Goal: Task Accomplishment & Management: Complete application form

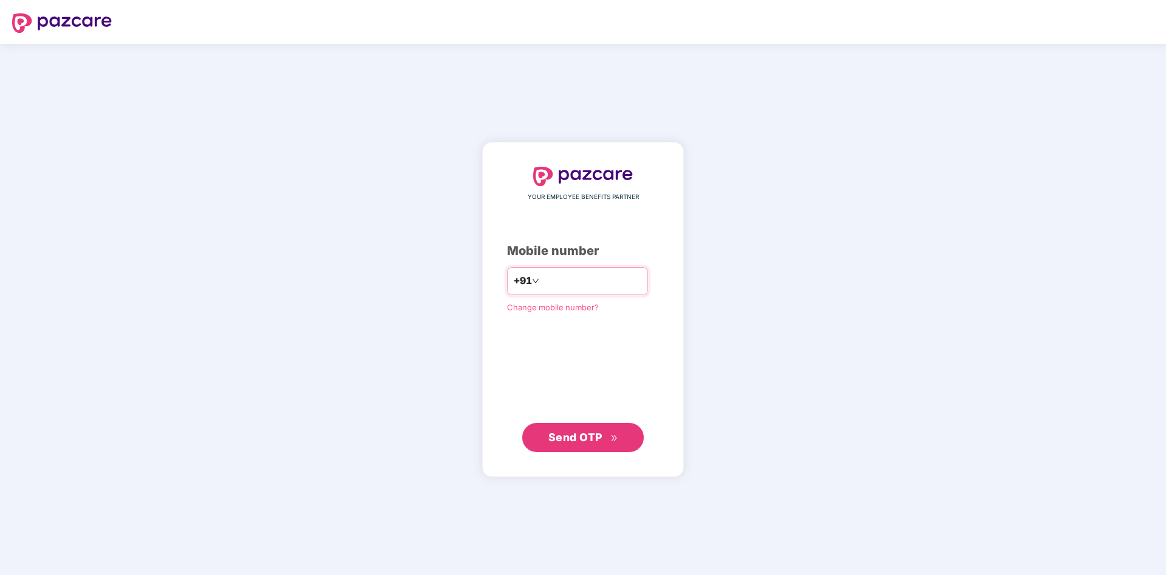
type input "**********"
click at [563, 443] on span "Send OTP" at bounding box center [576, 437] width 54 height 13
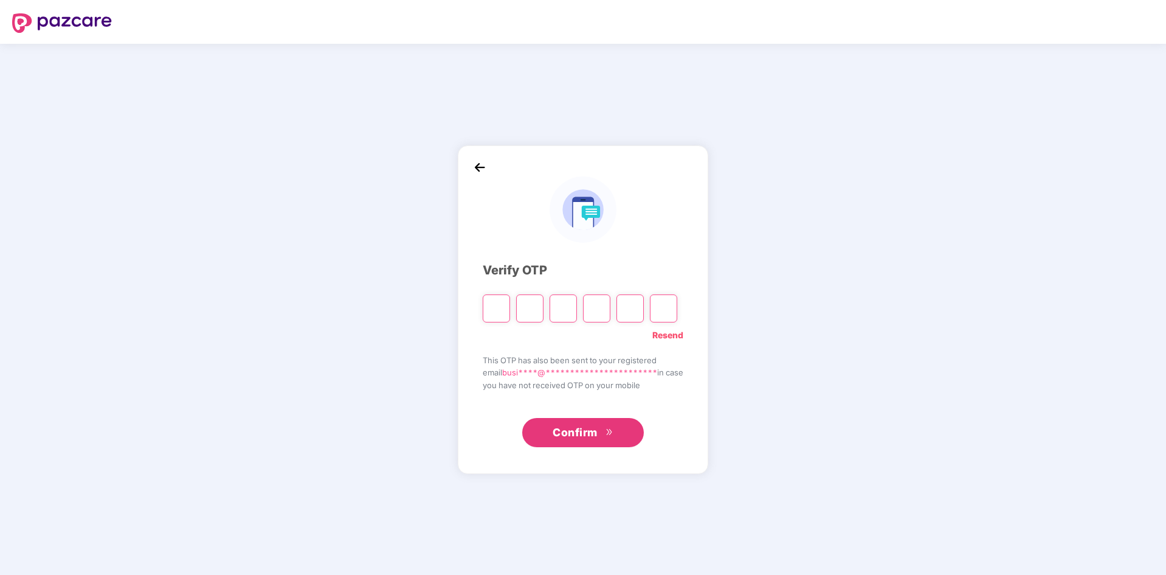
click at [488, 317] on input "Please enter verification code. Digit 1" at bounding box center [496, 308] width 27 height 28
type input "*"
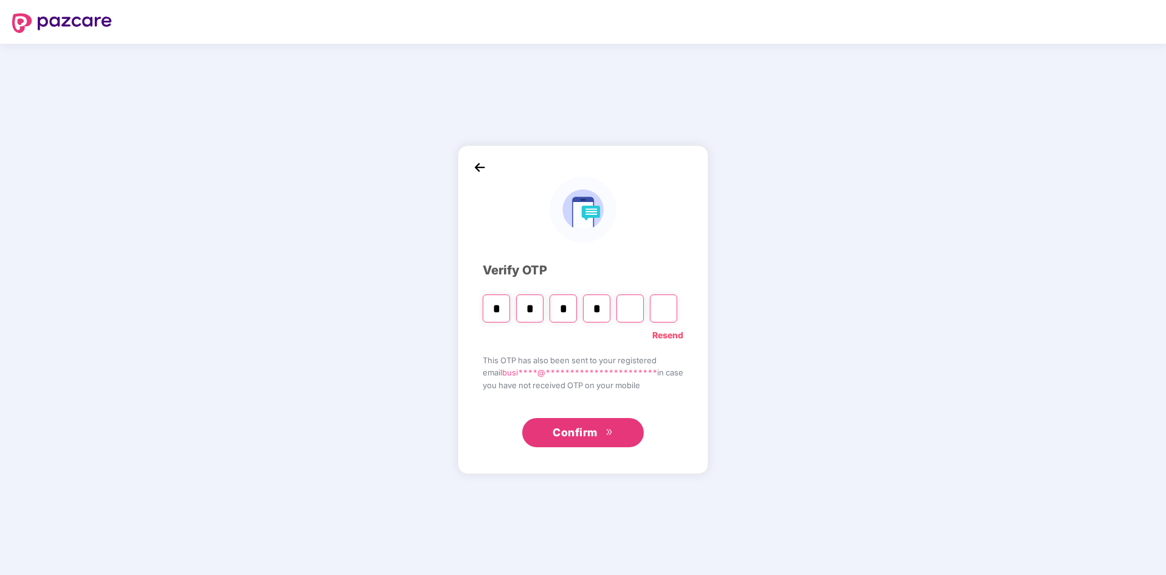
type input "*"
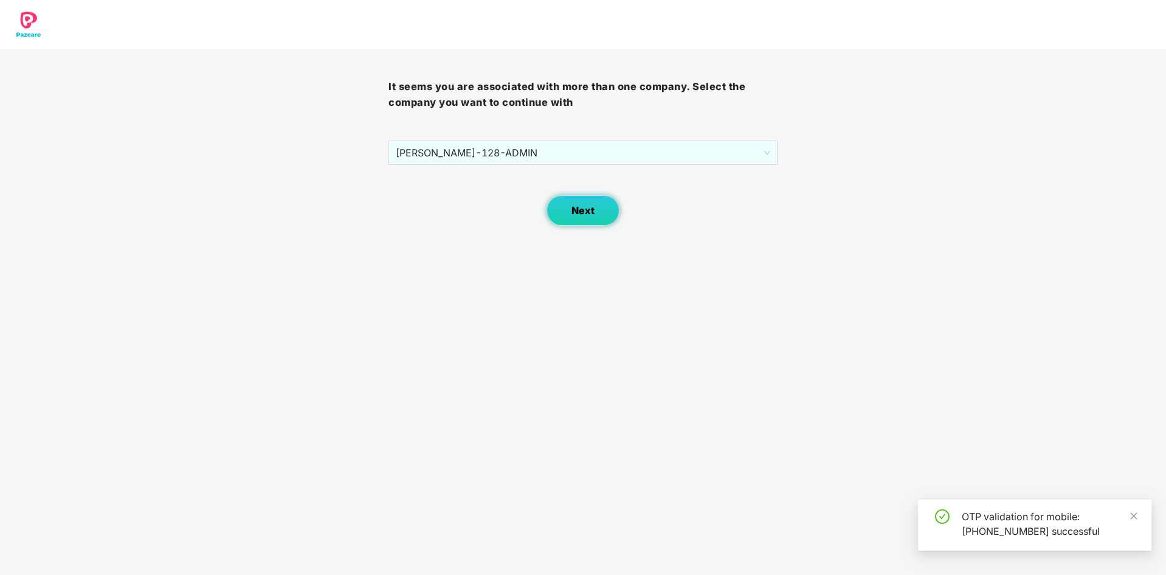
click at [590, 199] on button "Next" at bounding box center [583, 210] width 73 height 30
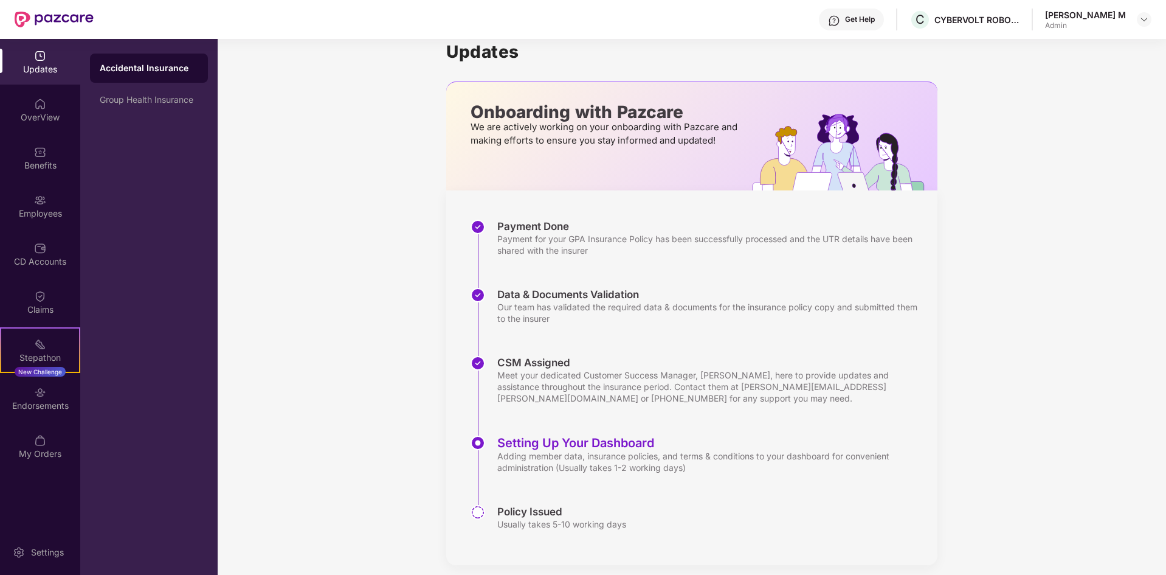
scroll to position [27, 0]
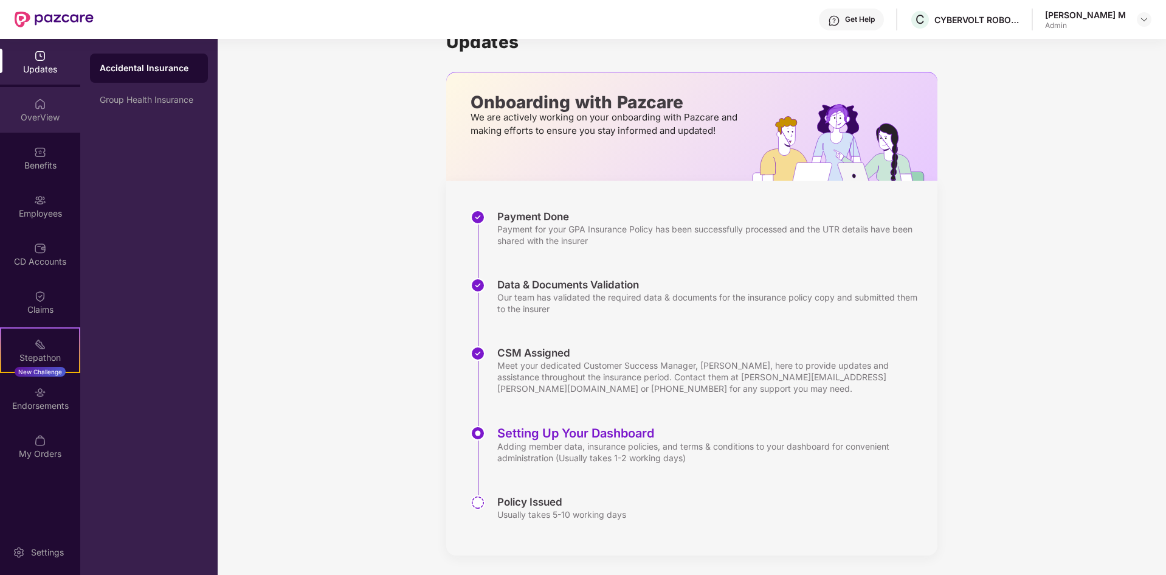
click at [28, 122] on div "OverView" at bounding box center [40, 117] width 80 height 12
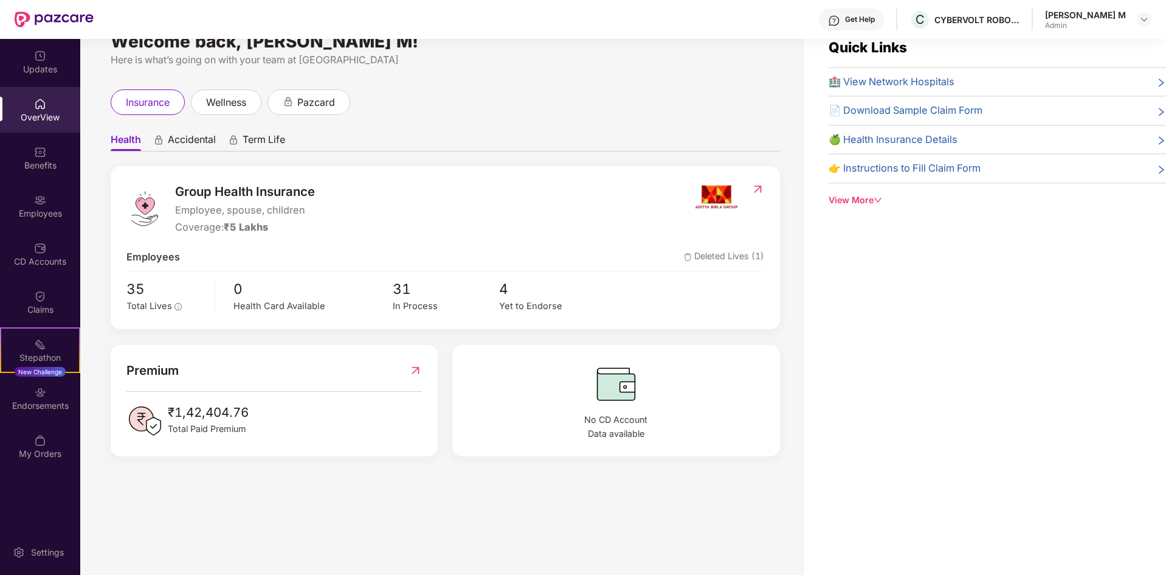
scroll to position [39, 0]
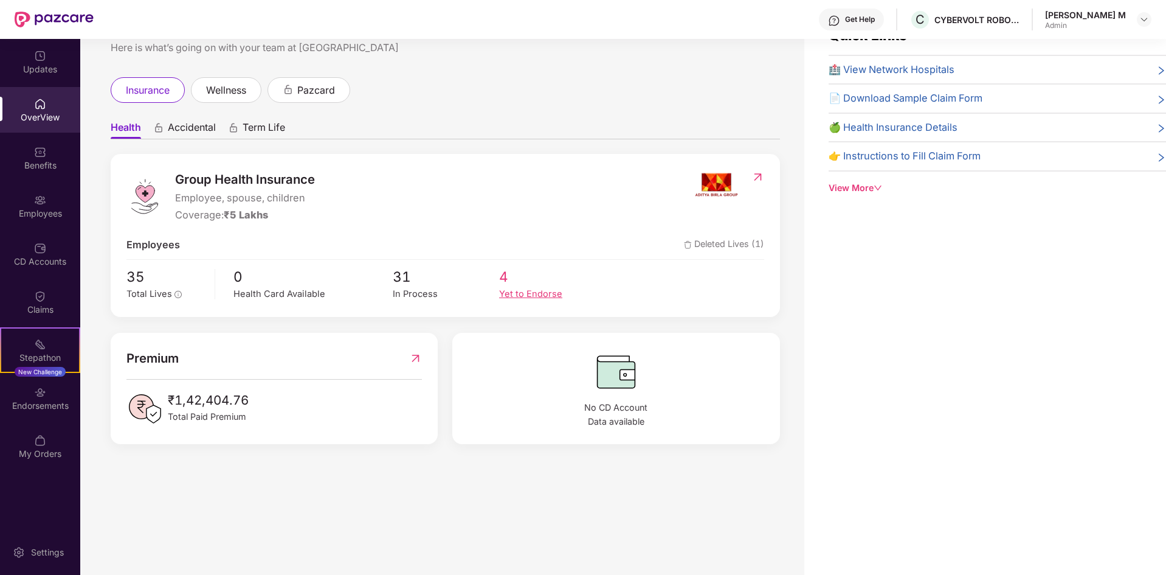
click at [502, 280] on span "4" at bounding box center [552, 277] width 106 height 22
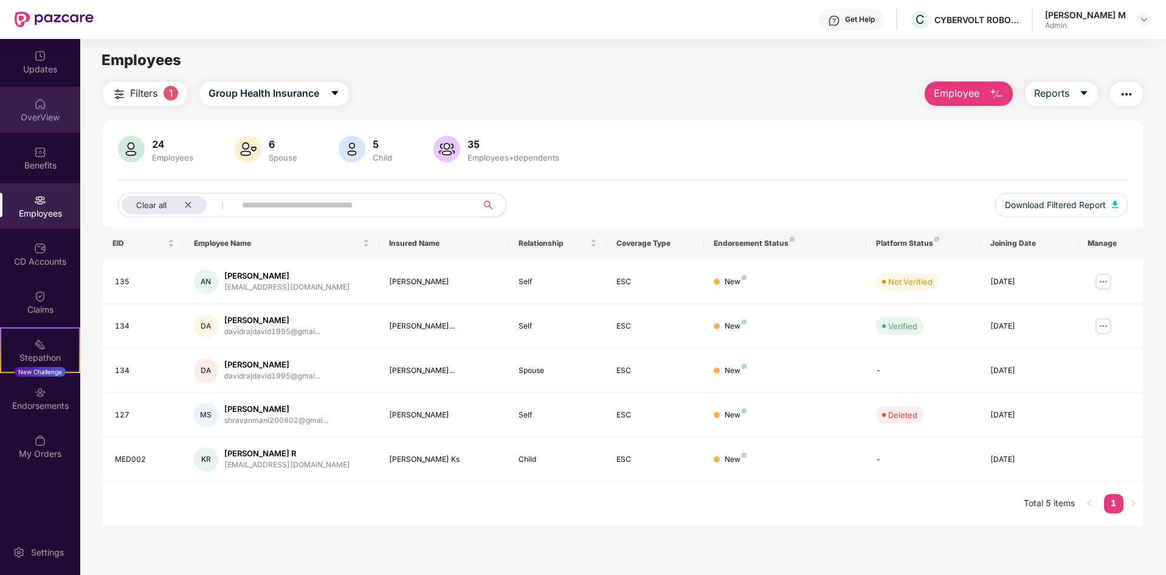
click at [41, 106] on img at bounding box center [40, 104] width 12 height 12
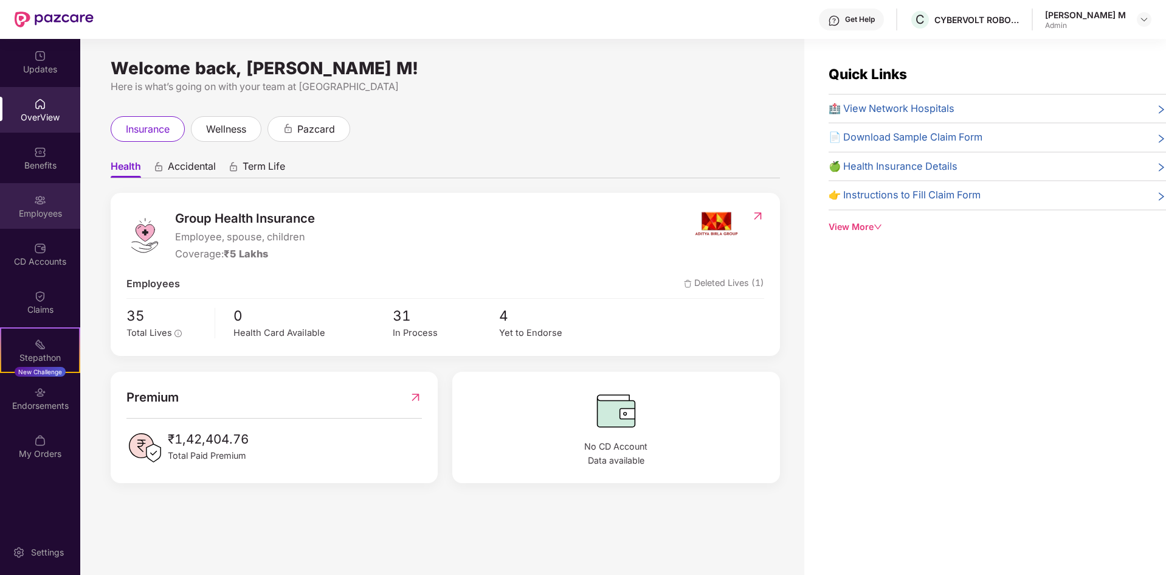
click at [55, 191] on div "Employees" at bounding box center [40, 206] width 80 height 46
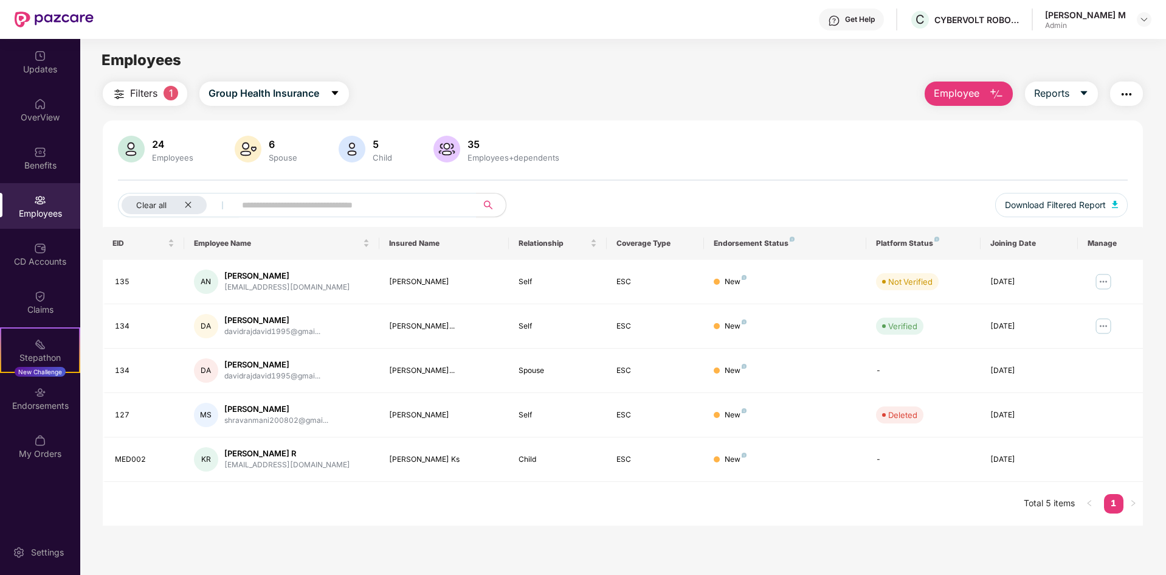
click at [137, 150] on img at bounding box center [131, 149] width 27 height 27
click at [264, 161] on div "6 Spouse" at bounding box center [283, 150] width 38 height 26
click at [233, 153] on div at bounding box center [248, 150] width 32 height 29
click at [188, 203] on icon "close" at bounding box center [188, 205] width 8 height 8
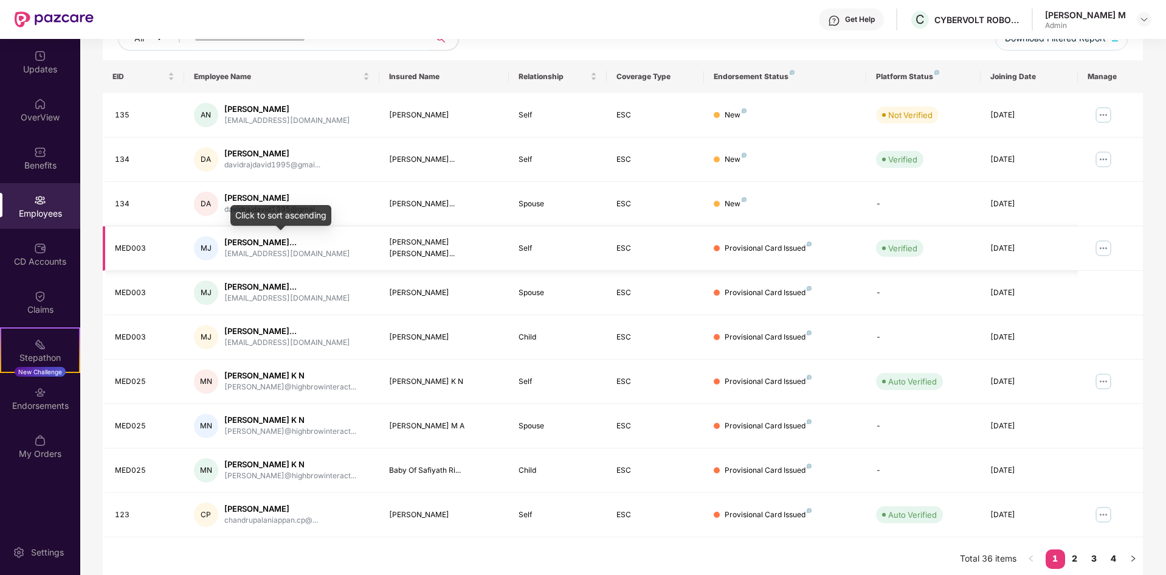
scroll to position [173, 0]
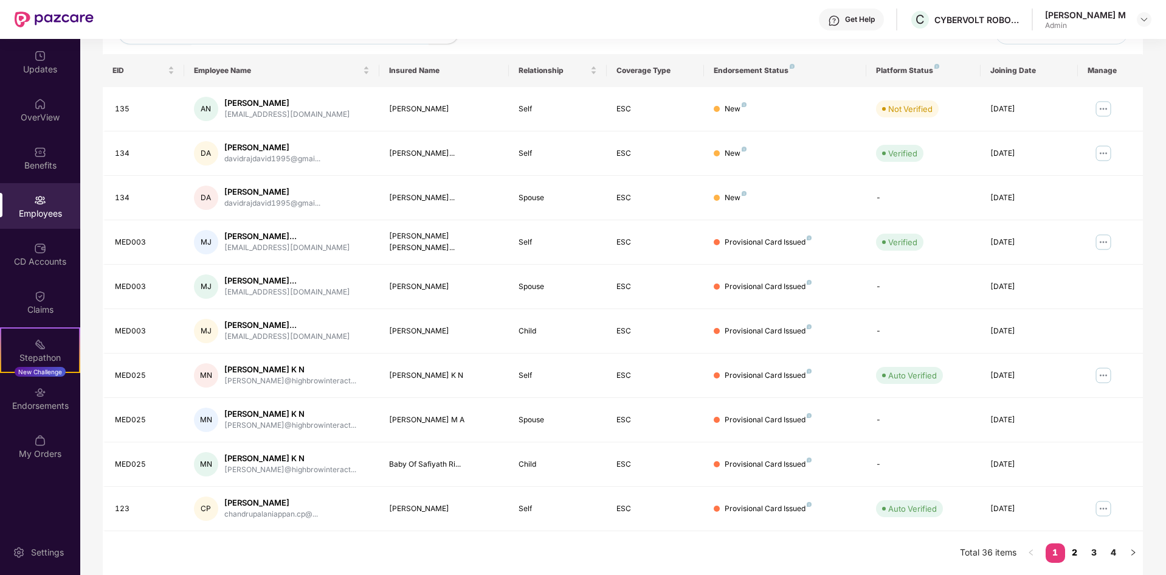
click at [1076, 552] on link "2" at bounding box center [1074, 552] width 19 height 18
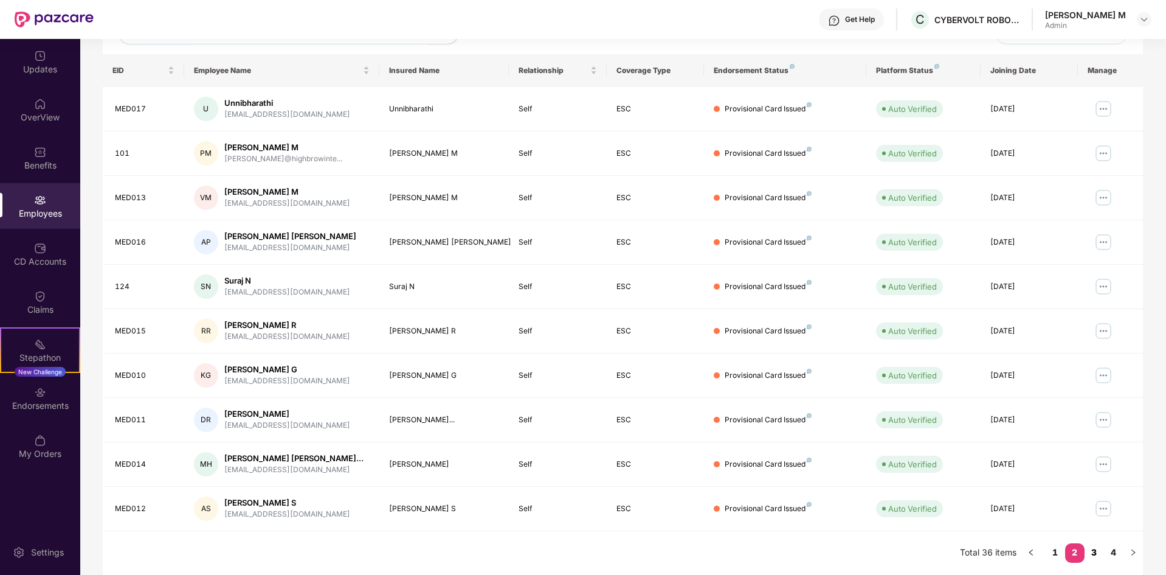
click at [1096, 552] on link "3" at bounding box center [1094, 552] width 19 height 18
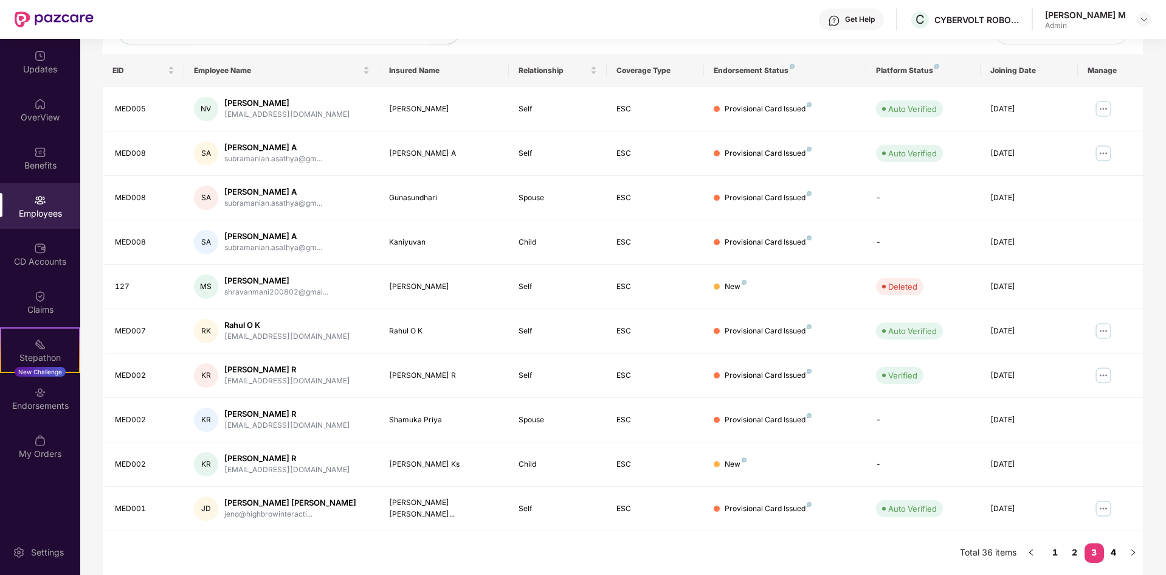
click at [1114, 555] on link "4" at bounding box center [1113, 552] width 19 height 18
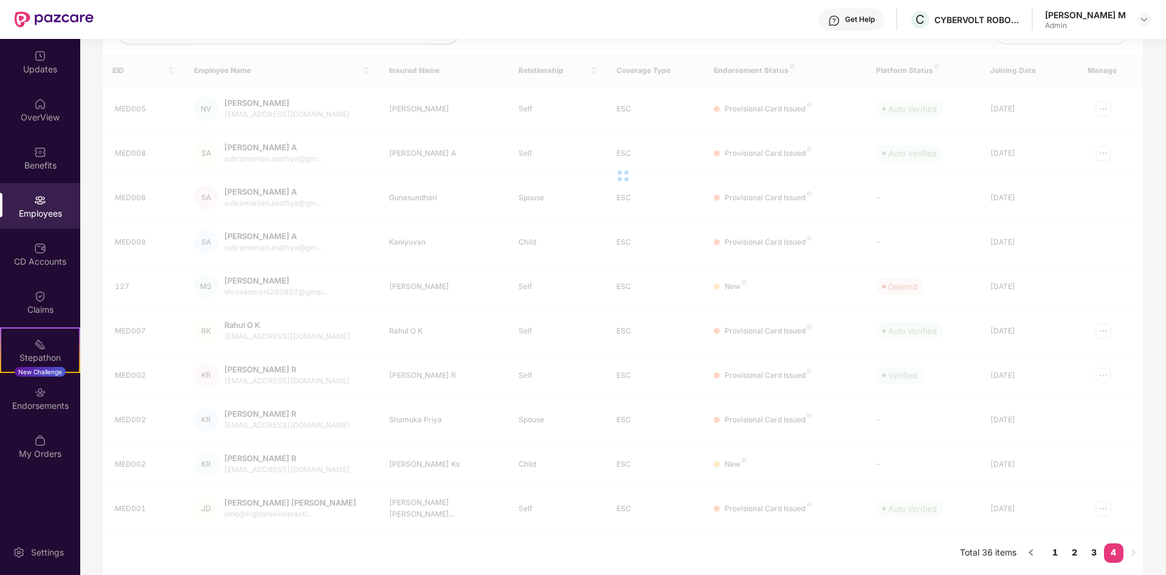
scroll to position [39, 0]
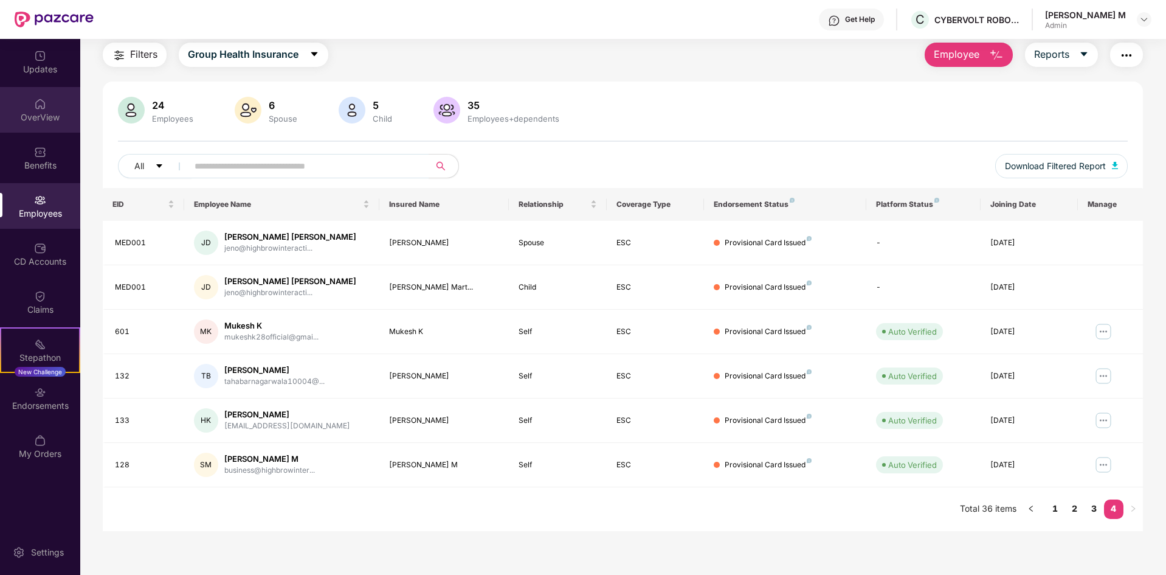
click at [38, 120] on div "OverView" at bounding box center [40, 117] width 80 height 12
